Goal: Transaction & Acquisition: Purchase product/service

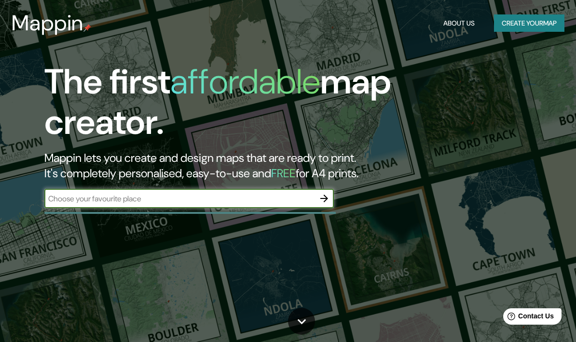
click at [313, 196] on input "text" at bounding box center [179, 198] width 270 height 11
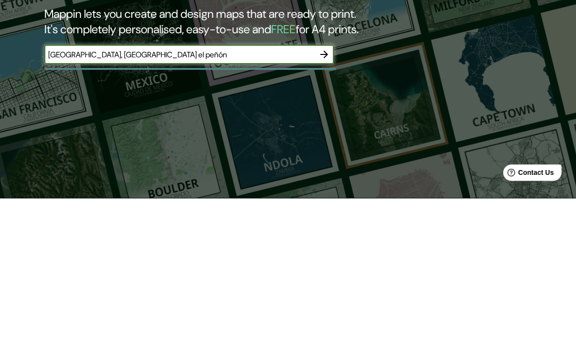
type input "[GEOGRAPHIC_DATA], [GEOGRAPHIC_DATA] el peñón"
click at [328, 193] on icon "button" at bounding box center [324, 199] width 12 height 12
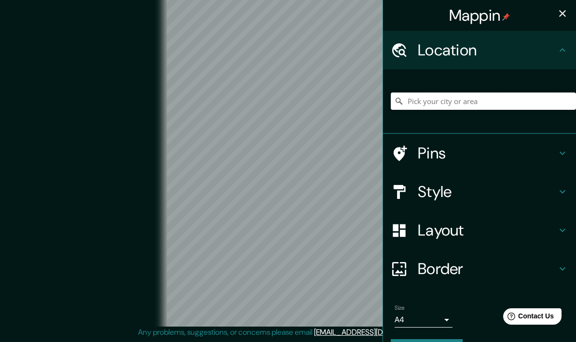
click at [460, 108] on input "Pick your city or area" at bounding box center [483, 101] width 185 height 17
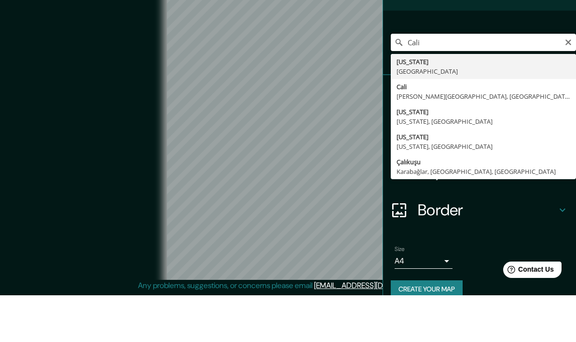
scroll to position [15, 0]
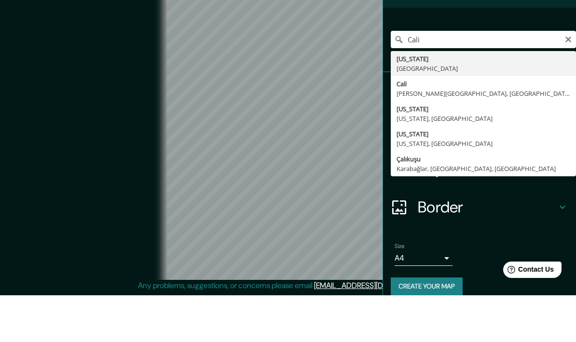
type input "[GEOGRAPHIC_DATA], [PERSON_NAME][GEOGRAPHIC_DATA], [GEOGRAPHIC_DATA]"
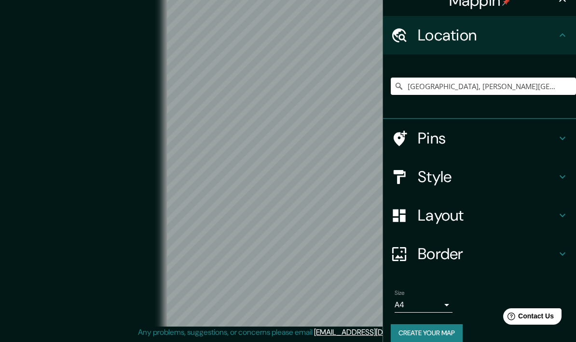
click at [569, 140] on div "Pins" at bounding box center [479, 138] width 193 height 39
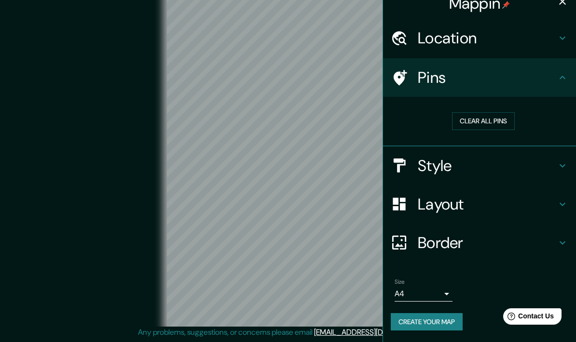
scroll to position [9, 0]
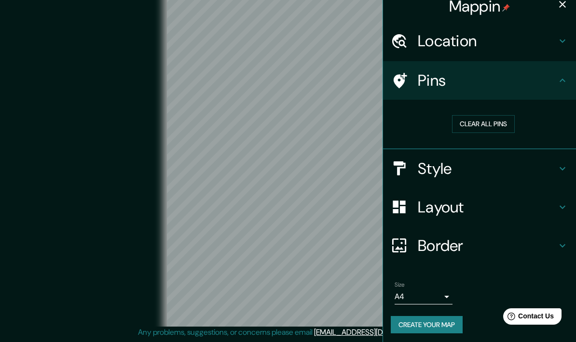
click at [562, 80] on icon at bounding box center [562, 81] width 12 height 12
click at [570, 81] on div "Pins" at bounding box center [479, 80] width 193 height 39
click at [569, 76] on div "Pins" at bounding box center [479, 80] width 193 height 39
click at [510, 122] on button "Clear all pins" at bounding box center [483, 124] width 63 height 18
click at [411, 90] on div "Pins" at bounding box center [479, 80] width 193 height 39
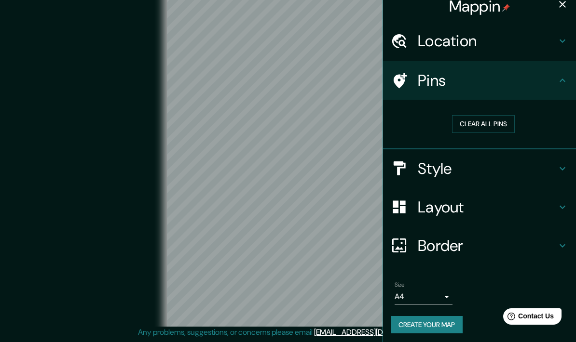
click at [398, 88] on div "Pins" at bounding box center [479, 80] width 193 height 39
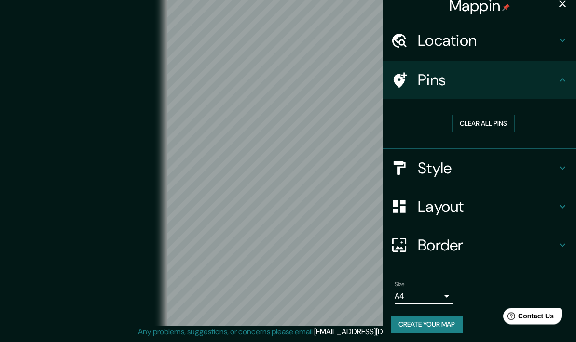
scroll to position [19, 0]
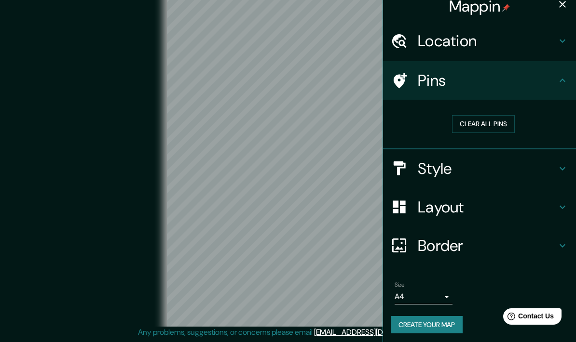
click at [442, 290] on body "Mappin Location [GEOGRAPHIC_DATA], [PERSON_NAME][GEOGRAPHIC_DATA], [GEOGRAPHIC_…" at bounding box center [288, 159] width 576 height 342
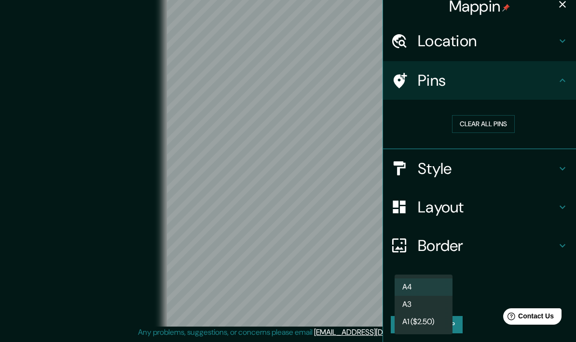
click at [482, 287] on div at bounding box center [288, 171] width 576 height 342
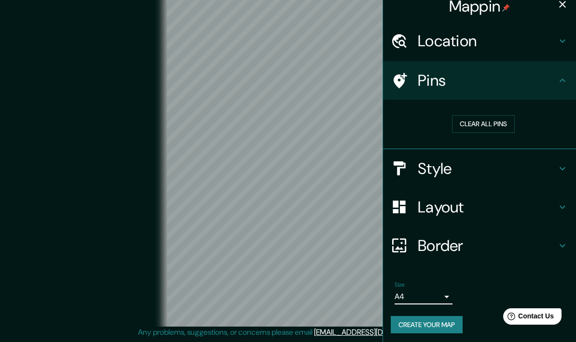
click at [561, 209] on icon at bounding box center [562, 208] width 12 height 12
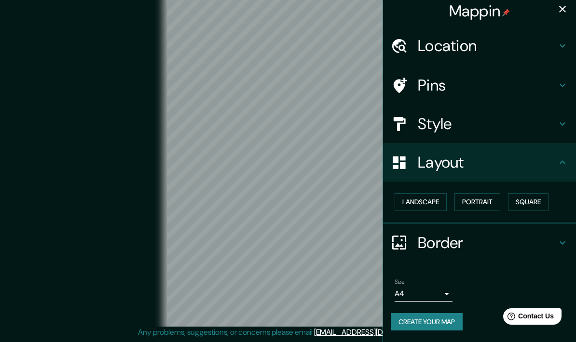
scroll to position [1, 0]
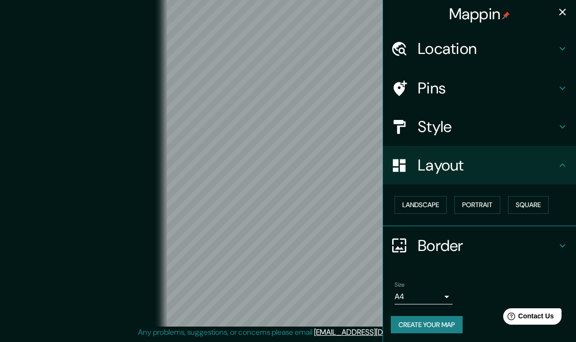
click at [420, 210] on button "Landscape" at bounding box center [420, 205] width 52 height 18
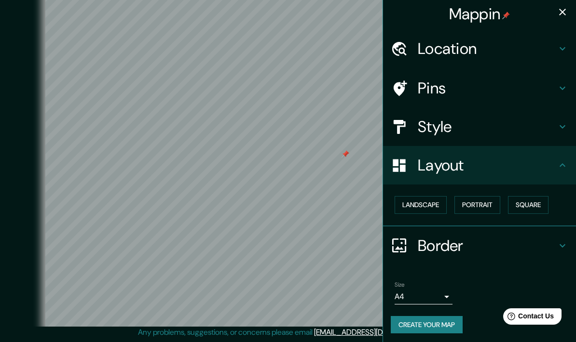
click at [570, 83] on div "Pins" at bounding box center [479, 88] width 193 height 39
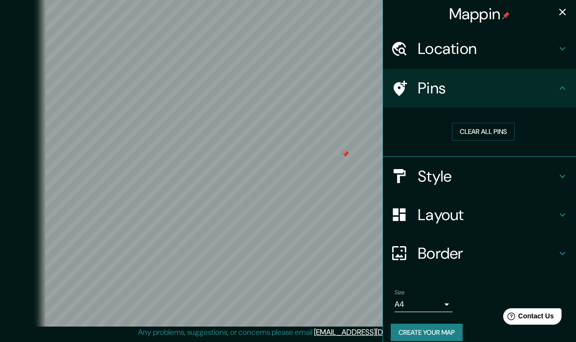
click at [497, 127] on button "Clear all pins" at bounding box center [483, 132] width 63 height 18
click at [566, 90] on icon at bounding box center [562, 88] width 12 height 12
click at [562, 218] on icon at bounding box center [562, 215] width 12 height 12
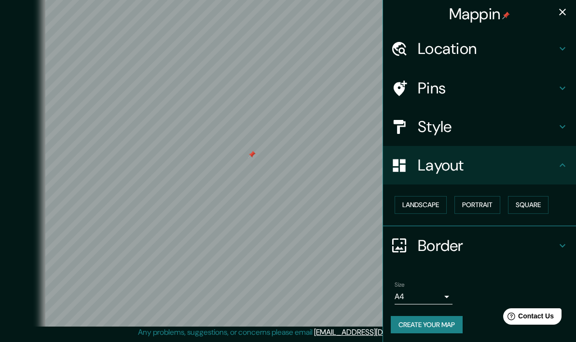
click at [540, 198] on button "Square" at bounding box center [528, 205] width 41 height 18
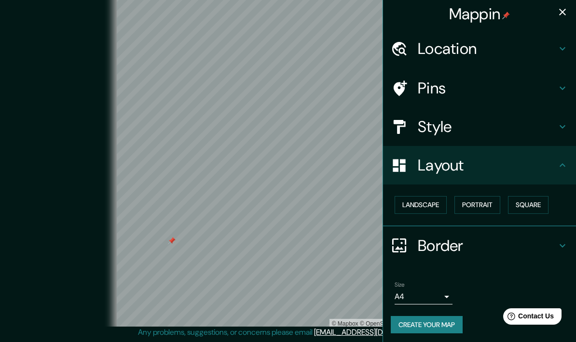
click at [563, 14] on icon "button" at bounding box center [562, 12] width 12 height 12
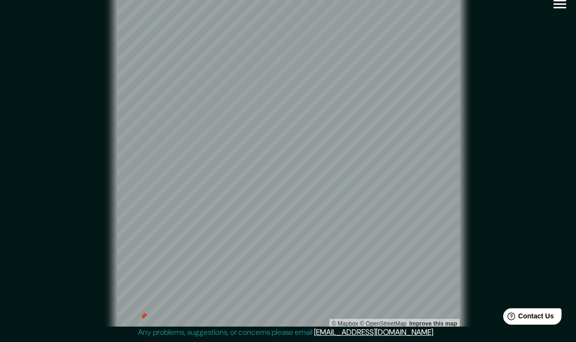
scroll to position [0, 0]
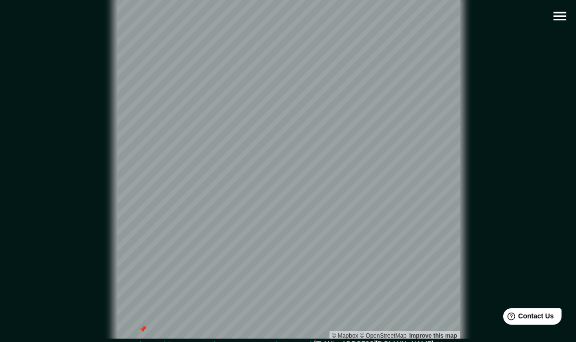
click at [566, 19] on icon "button" at bounding box center [559, 16] width 17 height 17
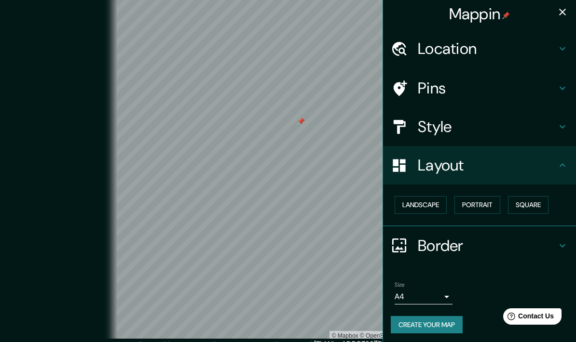
click at [447, 245] on h4 "Border" at bounding box center [487, 245] width 139 height 19
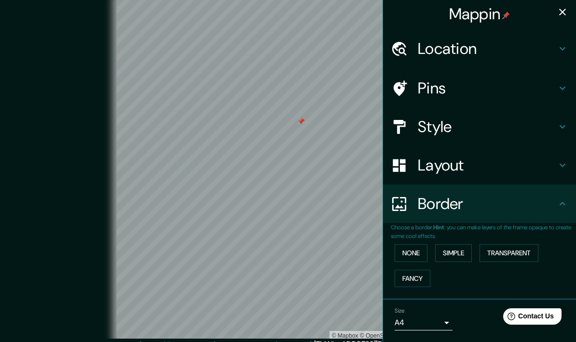
click at [522, 250] on button "Transparent" at bounding box center [508, 253] width 59 height 18
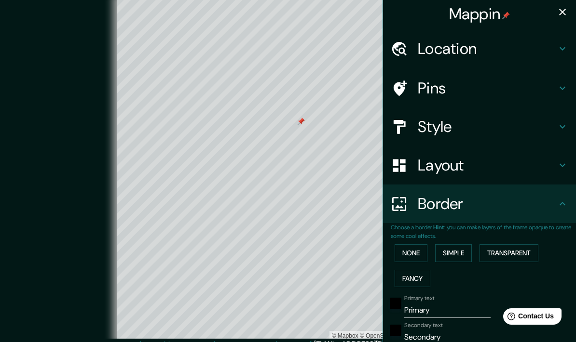
click at [420, 255] on button "None" at bounding box center [410, 253] width 33 height 18
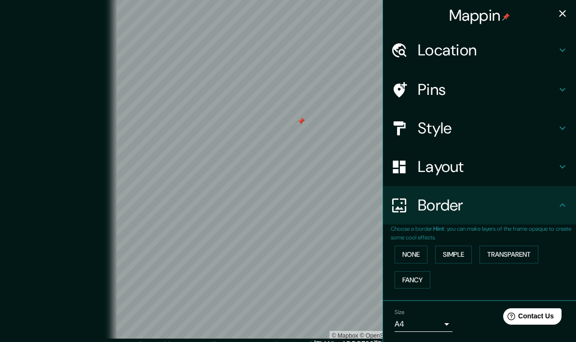
click at [562, 46] on icon at bounding box center [562, 50] width 12 height 12
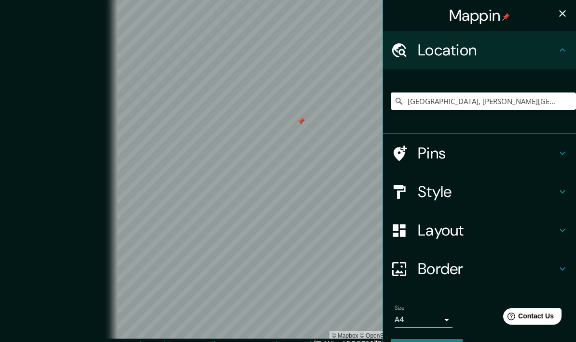
click at [560, 52] on icon at bounding box center [562, 50] width 12 height 12
click at [557, 19] on icon "button" at bounding box center [562, 14] width 12 height 12
